Goal: Task Accomplishment & Management: Complete application form

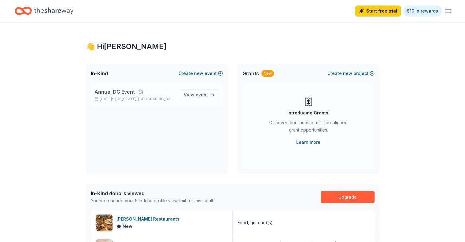
click at [181, 95] on link "View event" at bounding box center [199, 94] width 39 height 11
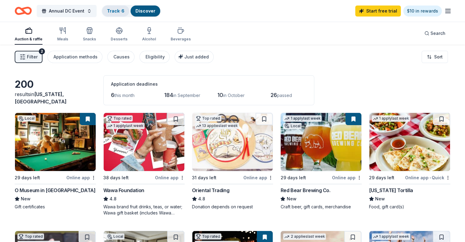
click at [124, 10] on link "Track · 6" at bounding box center [115, 10] width 17 height 5
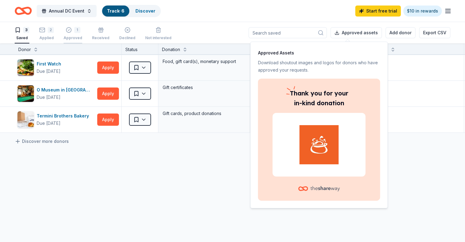
click at [82, 33] on div "1 Approved" at bounding box center [73, 33] width 19 height 13
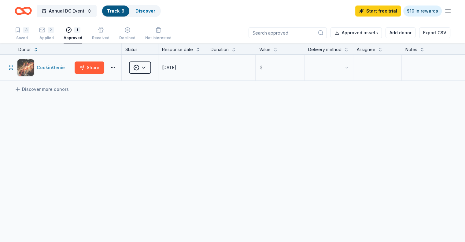
click at [57, 71] on div "CookinGenie" at bounding box center [52, 67] width 31 height 7
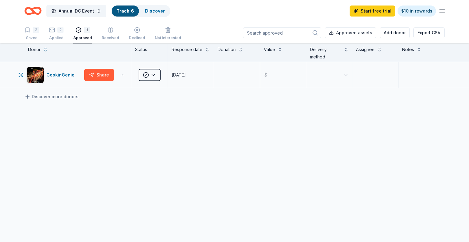
click at [124, 74] on html "Annual DC Event Track · 6 Discover Start free trial $10 in rewards 3 Saved 2 Ap…" at bounding box center [234, 121] width 469 height 242
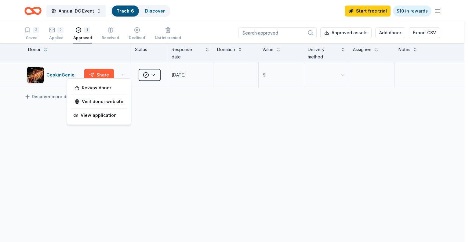
click at [124, 74] on html "Annual DC Event Track · 6 Discover Start free trial $10 in rewards 3 Saved 2 Ap…" at bounding box center [234, 121] width 469 height 242
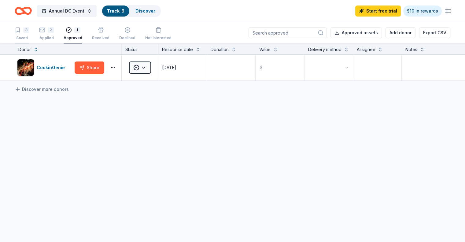
click at [29, 37] on div "Saved" at bounding box center [22, 37] width 15 height 5
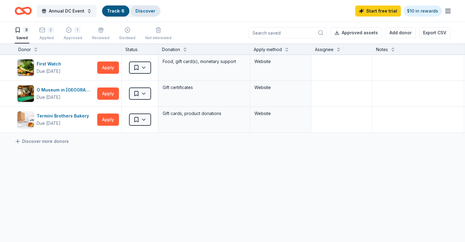
click at [146, 11] on link "Discover" at bounding box center [145, 10] width 20 height 5
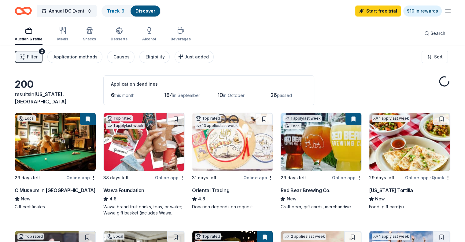
click at [151, 11] on link "Discover" at bounding box center [145, 10] width 20 height 5
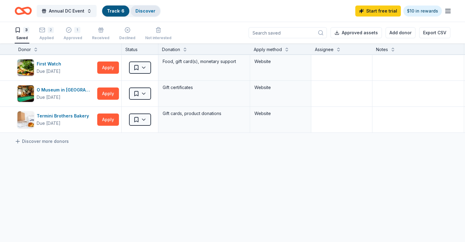
click at [153, 6] on div "Discover" at bounding box center [146, 11] width 30 height 11
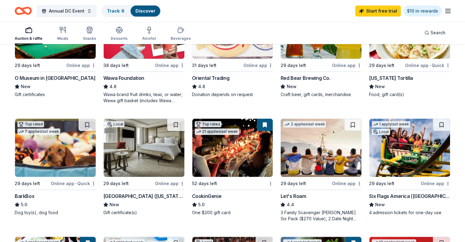
scroll to position [57, 0]
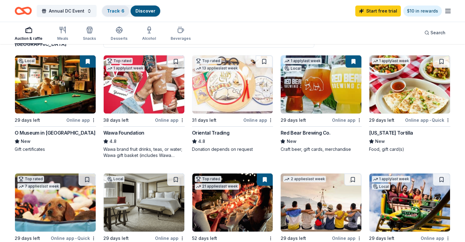
click at [121, 10] on link "Track · 6" at bounding box center [115, 10] width 17 height 5
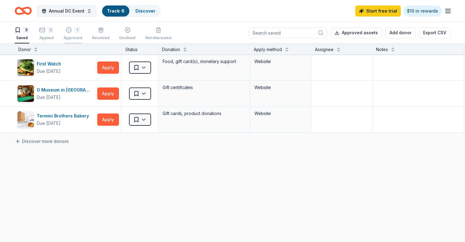
click at [79, 34] on div "1 Approved" at bounding box center [73, 33] width 19 height 13
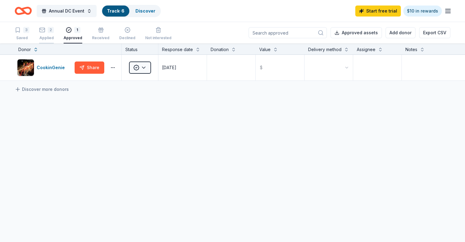
click at [54, 35] on div "2 Applied" at bounding box center [46, 33] width 15 height 13
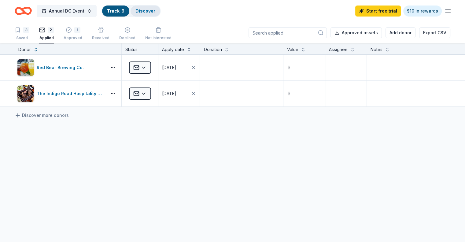
click at [153, 14] on div "Discover" at bounding box center [146, 11] width 30 height 11
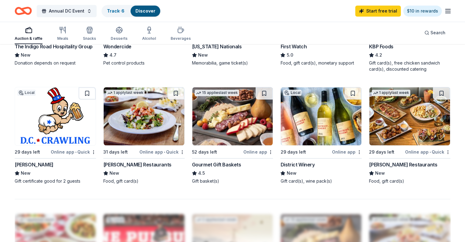
scroll to position [380, 0]
click at [312, 172] on div "New" at bounding box center [320, 172] width 81 height 7
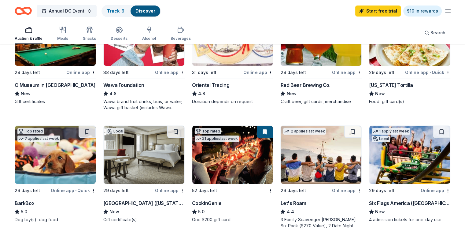
scroll to position [106, 0]
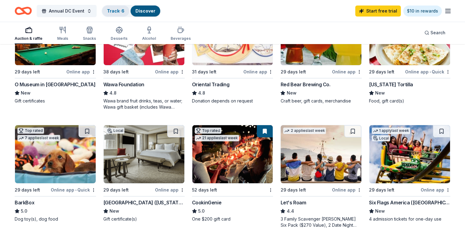
click at [128, 6] on div "Track · 6" at bounding box center [115, 11] width 27 height 11
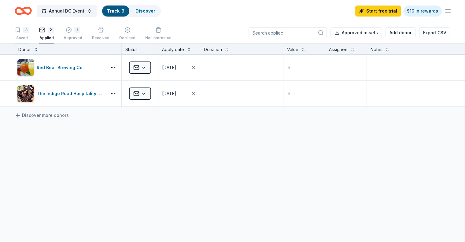
click at [29, 36] on div "Saved" at bounding box center [22, 37] width 15 height 5
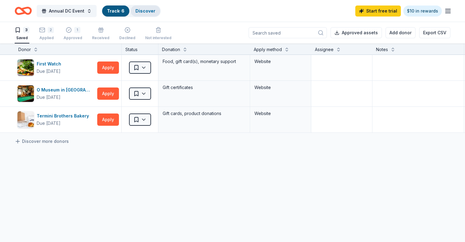
click at [150, 6] on div "Discover" at bounding box center [146, 11] width 30 height 11
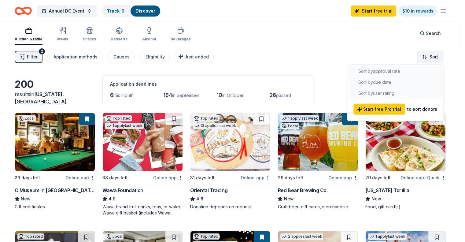
click at [417, 61] on html "Annual DC Event Track · 6 Discover Start free trial $10 in rewards Auction & ra…" at bounding box center [232, 121] width 465 height 242
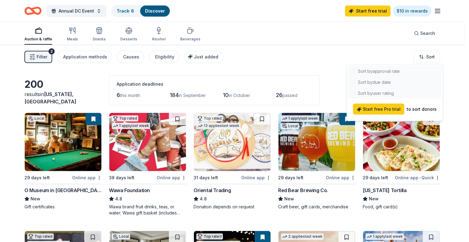
click at [305, 66] on html "Annual DC Event Track · 6 Discover Start free trial $10 in rewards Auction & ra…" at bounding box center [234, 121] width 469 height 242
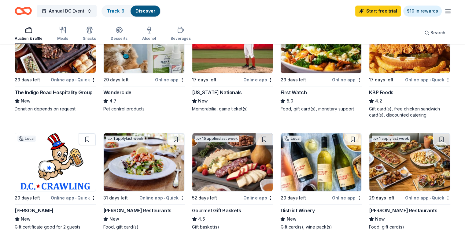
scroll to position [333, 0]
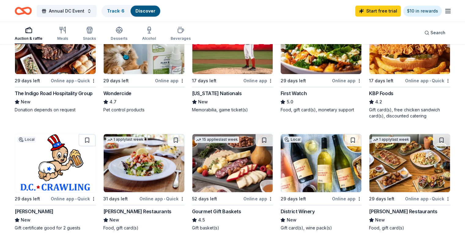
click at [35, 186] on img at bounding box center [55, 163] width 81 height 58
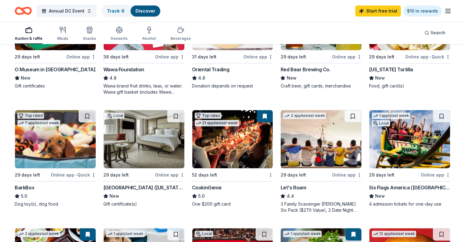
scroll to position [0, 0]
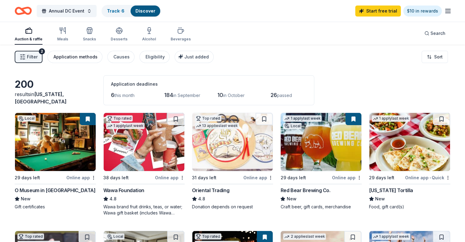
click at [98, 54] on div "Application methods" at bounding box center [75, 56] width 44 height 7
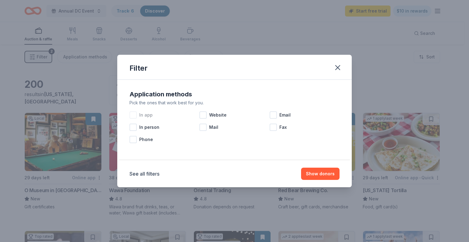
click at [145, 110] on div "In app" at bounding box center [165, 115] width 70 height 12
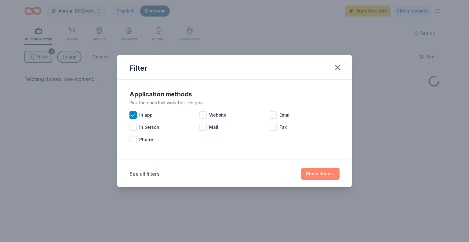
click at [322, 174] on button "Show donors" at bounding box center [320, 173] width 39 height 12
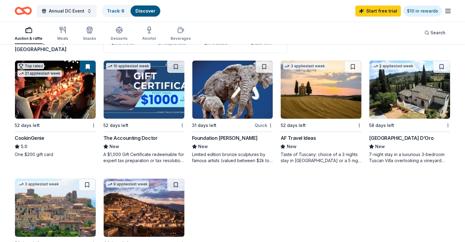
scroll to position [54, 0]
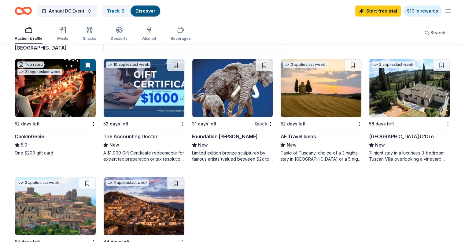
click at [242, 159] on div "Limited edition bronze sculptures by famous artists (valued between $2k to $7k;…" at bounding box center [232, 156] width 81 height 12
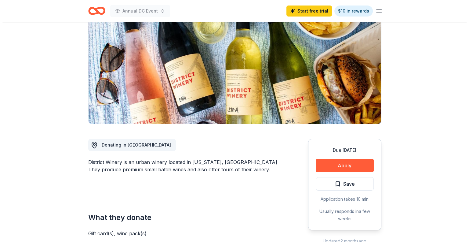
scroll to position [169, 0]
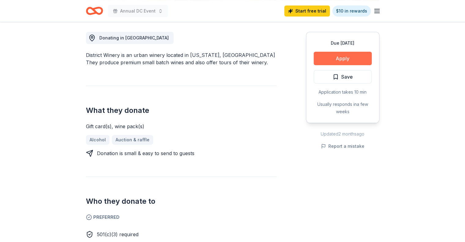
click at [346, 56] on button "Apply" at bounding box center [343, 58] width 58 height 13
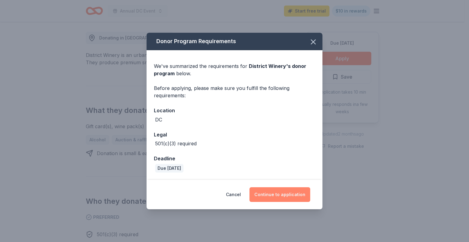
click at [278, 190] on button "Continue to application" at bounding box center [280, 194] width 61 height 15
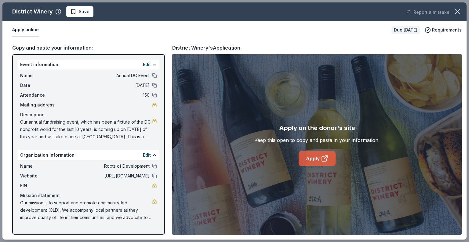
click at [326, 155] on icon at bounding box center [324, 158] width 7 height 7
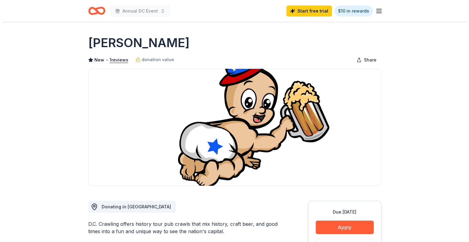
scroll to position [66, 0]
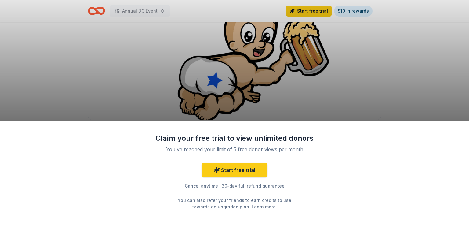
click at [201, 105] on div "Claim your free trial to view unlimited donors You've reached your limit of 5 f…" at bounding box center [234, 121] width 469 height 242
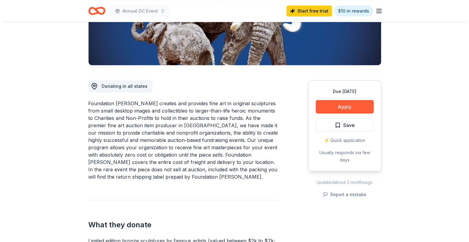
scroll to position [129, 0]
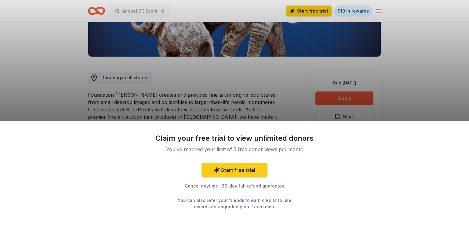
click at [248, 100] on div "Claim your free trial to view unlimited donors You've reached your limit of 5 f…" at bounding box center [234, 121] width 469 height 242
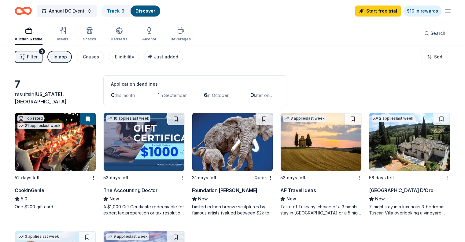
scroll to position [54, 0]
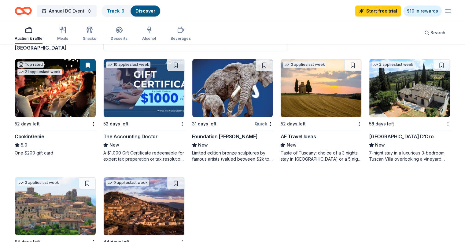
click at [57, 150] on div "One $200 gift card" at bounding box center [55, 153] width 81 height 6
click at [437, 124] on html "Annual DC Event Track · 6 Discover Start free trial $10 in rewards Auction & ra…" at bounding box center [232, 67] width 465 height 242
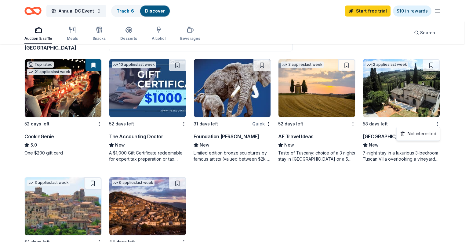
click at [437, 124] on html "Annual DC Event Track · 6 Discover Start free trial $10 in rewards Auction & ra…" at bounding box center [234, 67] width 469 height 242
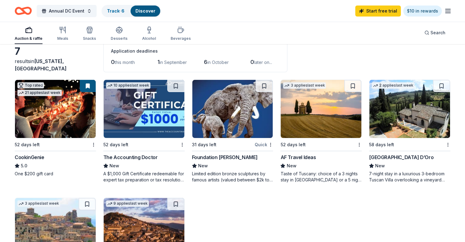
scroll to position [34, 0]
